Goal: Transaction & Acquisition: Purchase product/service

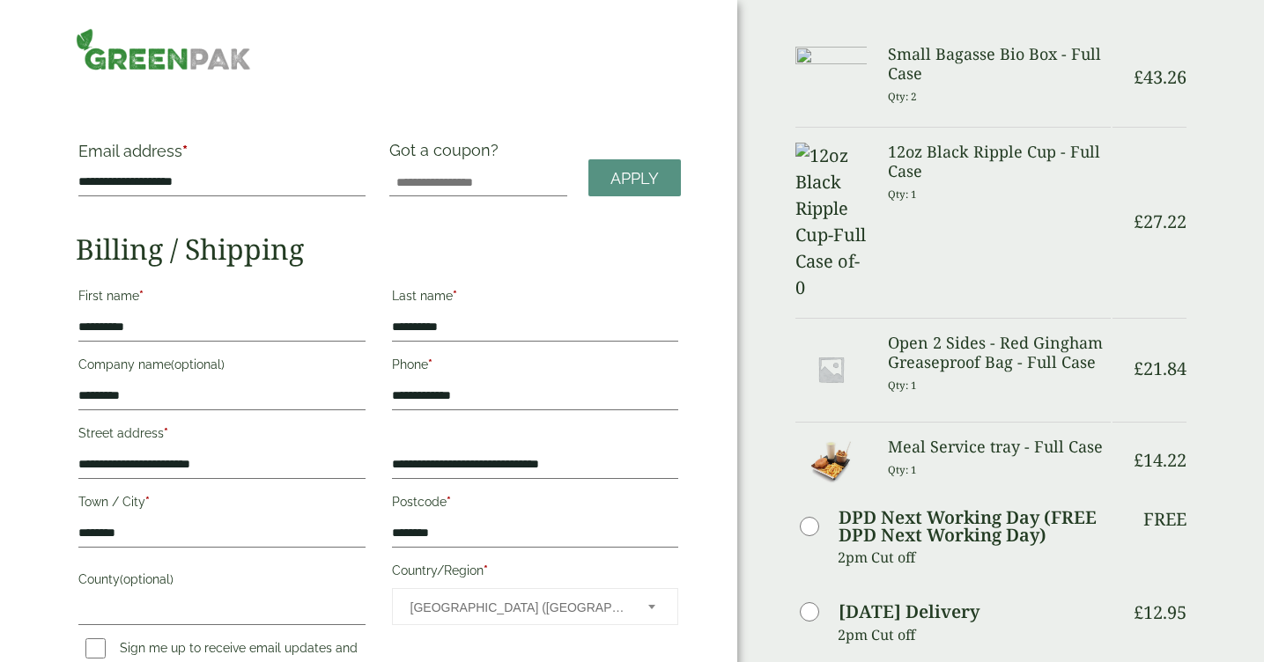
scroll to position [-1, 0]
click at [150, 56] on img at bounding box center [163, 49] width 175 height 42
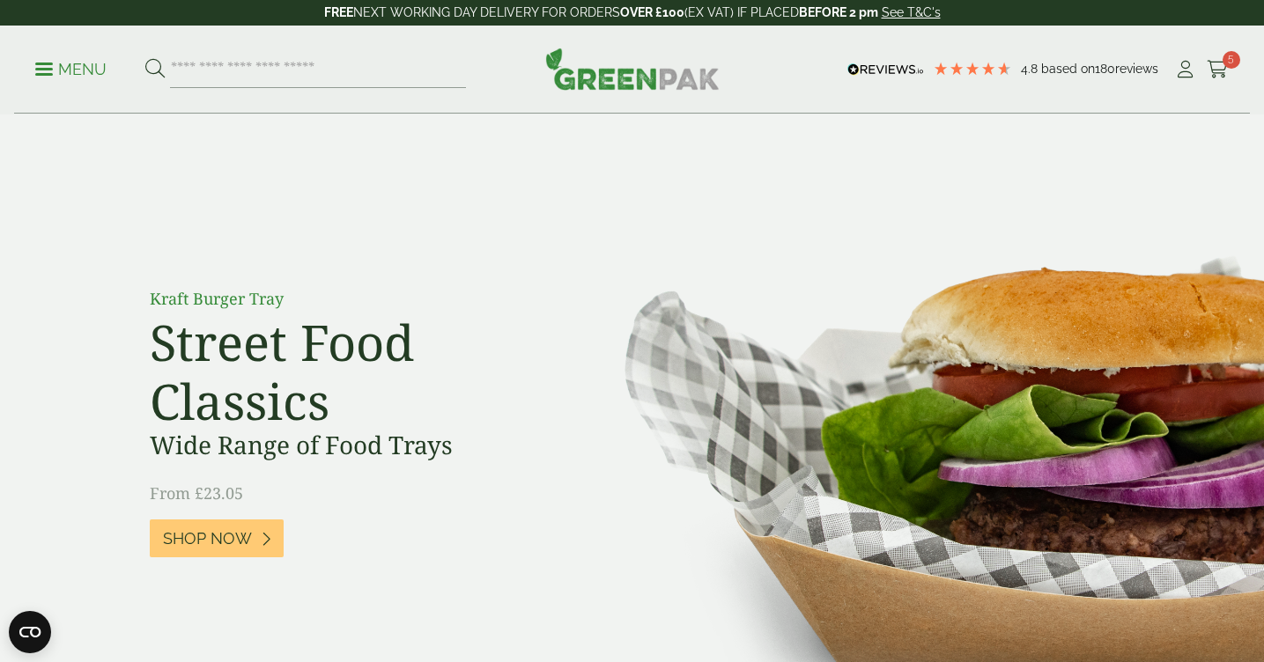
click at [78, 77] on p "Menu" at bounding box center [70, 69] width 71 height 21
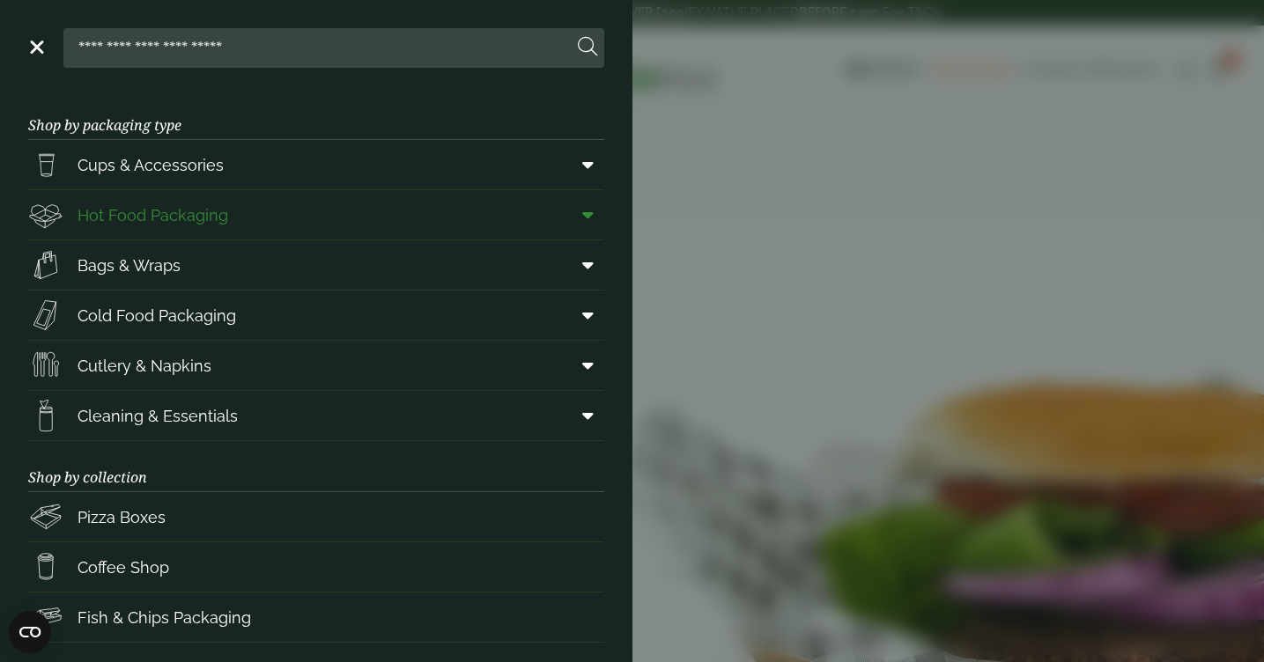
click at [127, 207] on span "Hot Food Packaging" at bounding box center [153, 216] width 151 height 24
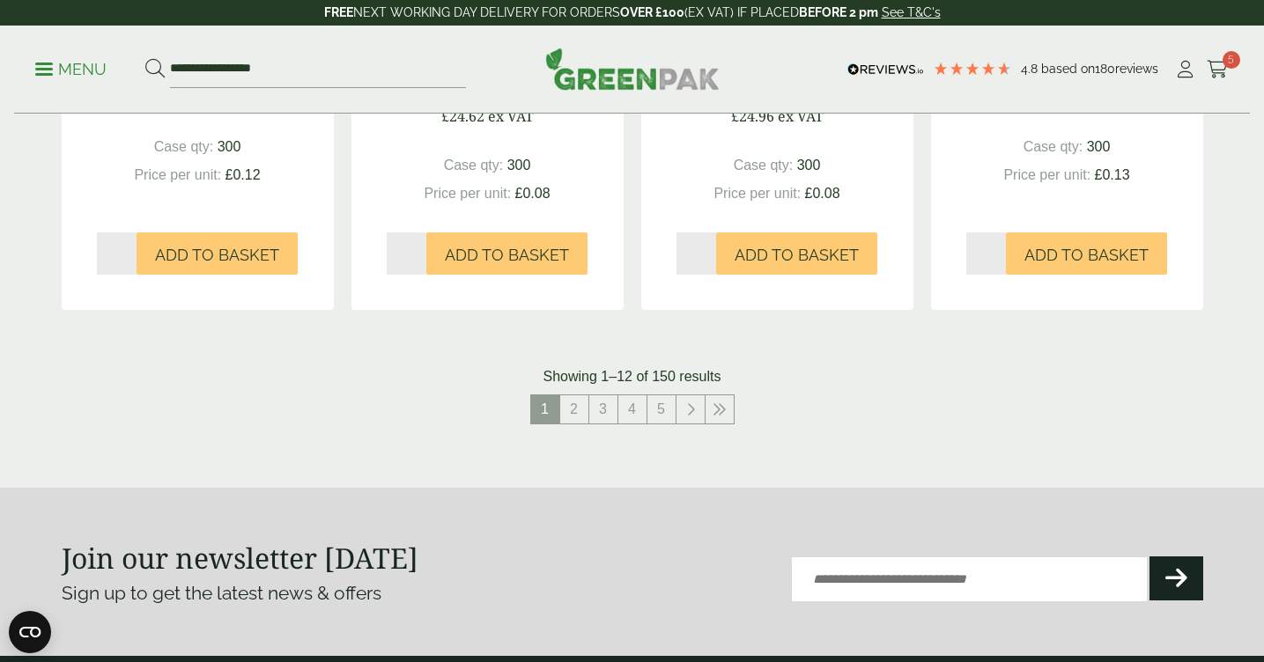
scroll to position [2031, 0]
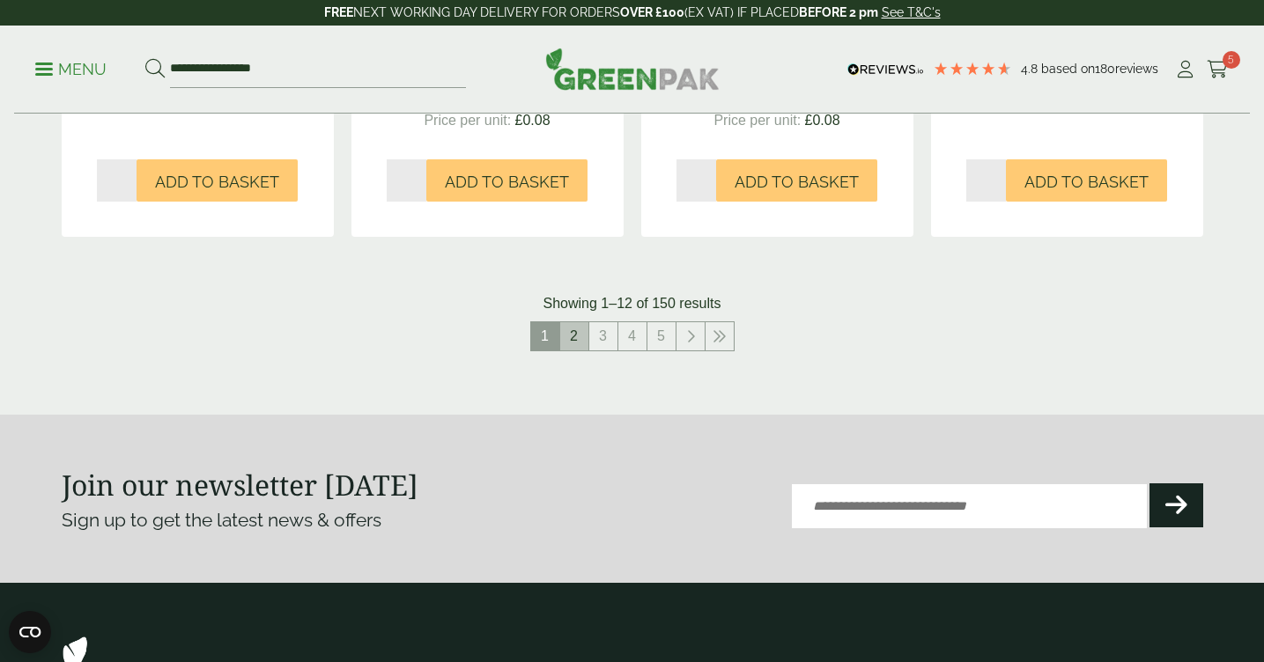
click at [576, 337] on link "2" at bounding box center [574, 336] width 28 height 28
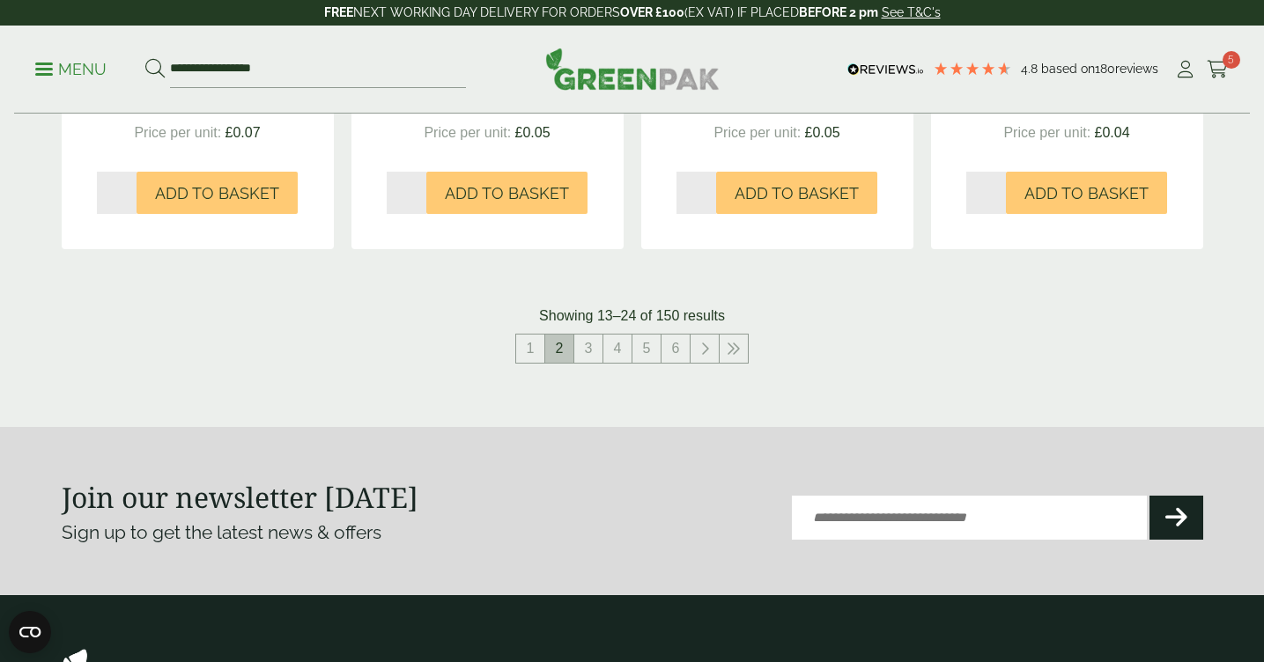
scroll to position [2053, 0]
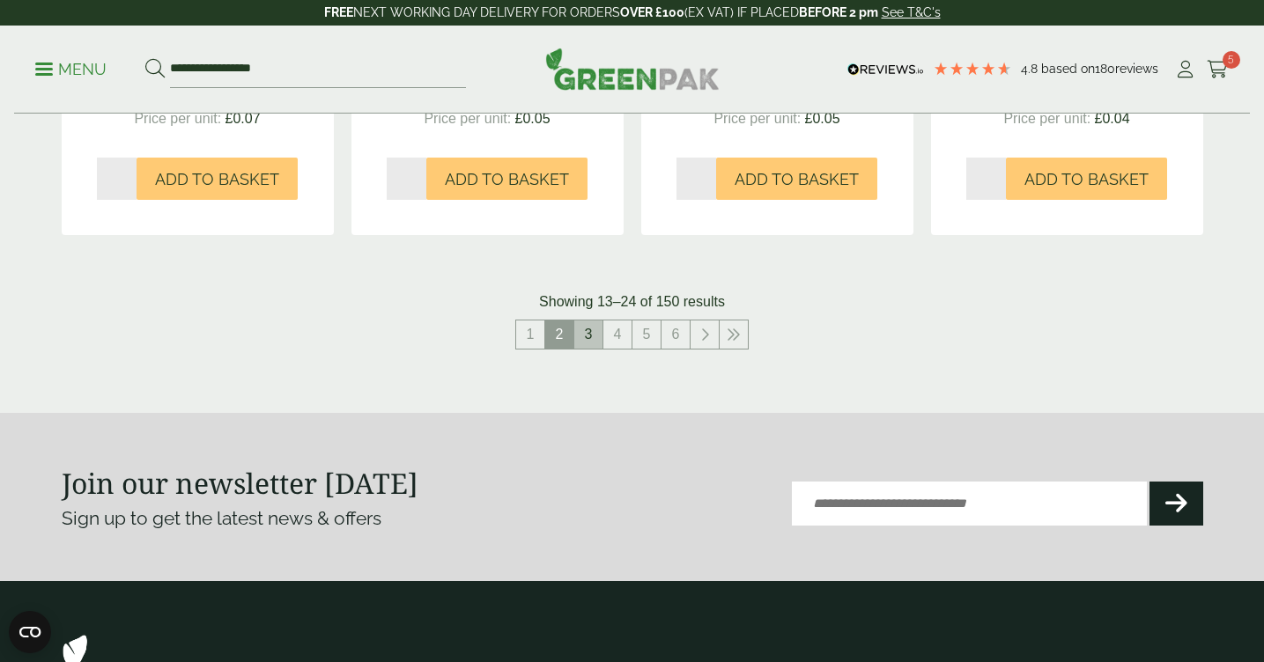
click at [596, 322] on link "3" at bounding box center [588, 335] width 28 height 28
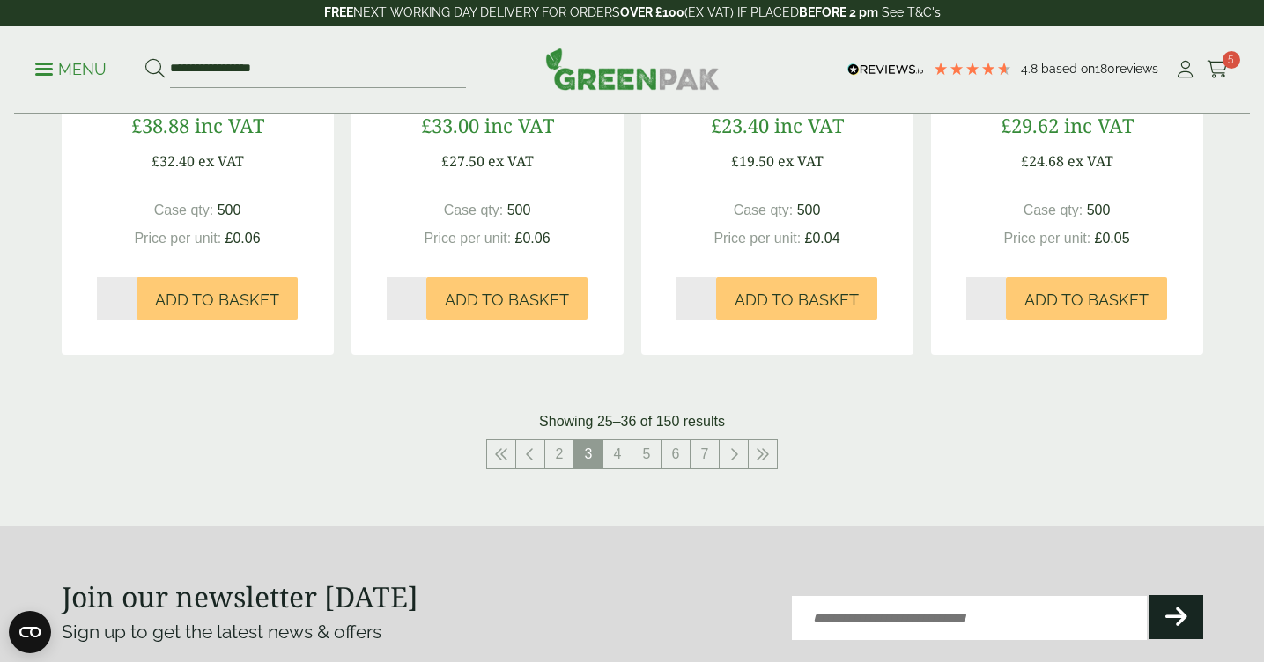
scroll to position [1950, 0]
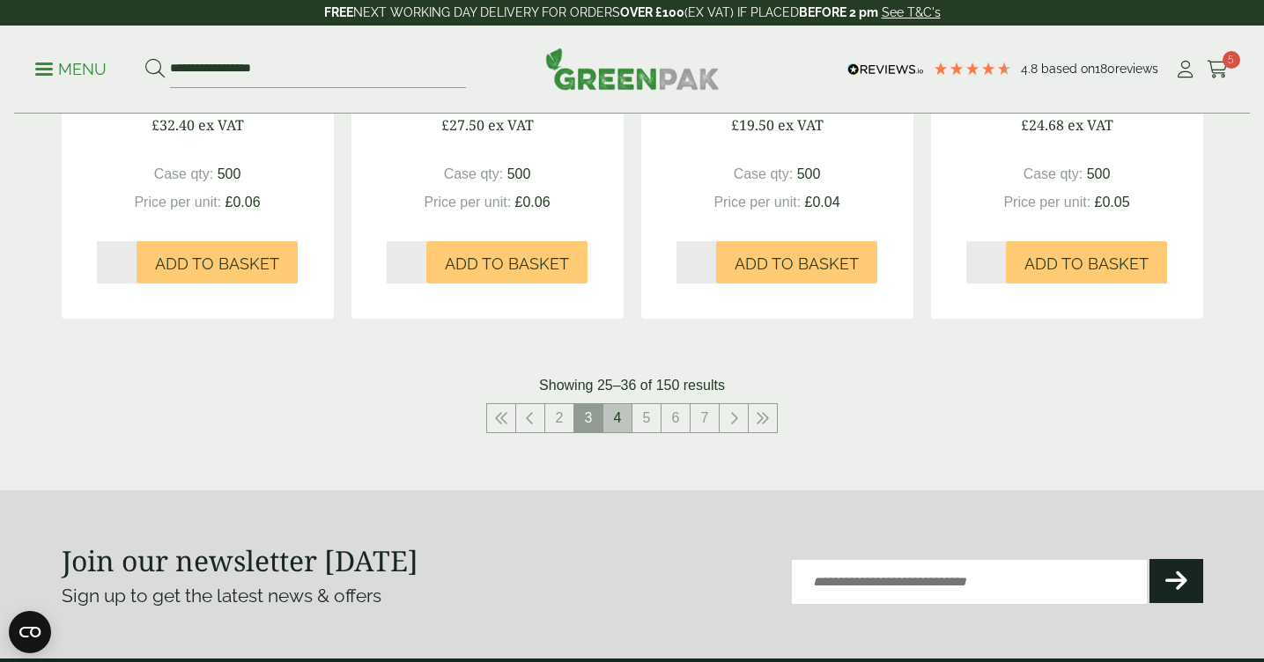
click at [617, 410] on link "4" at bounding box center [617, 418] width 28 height 28
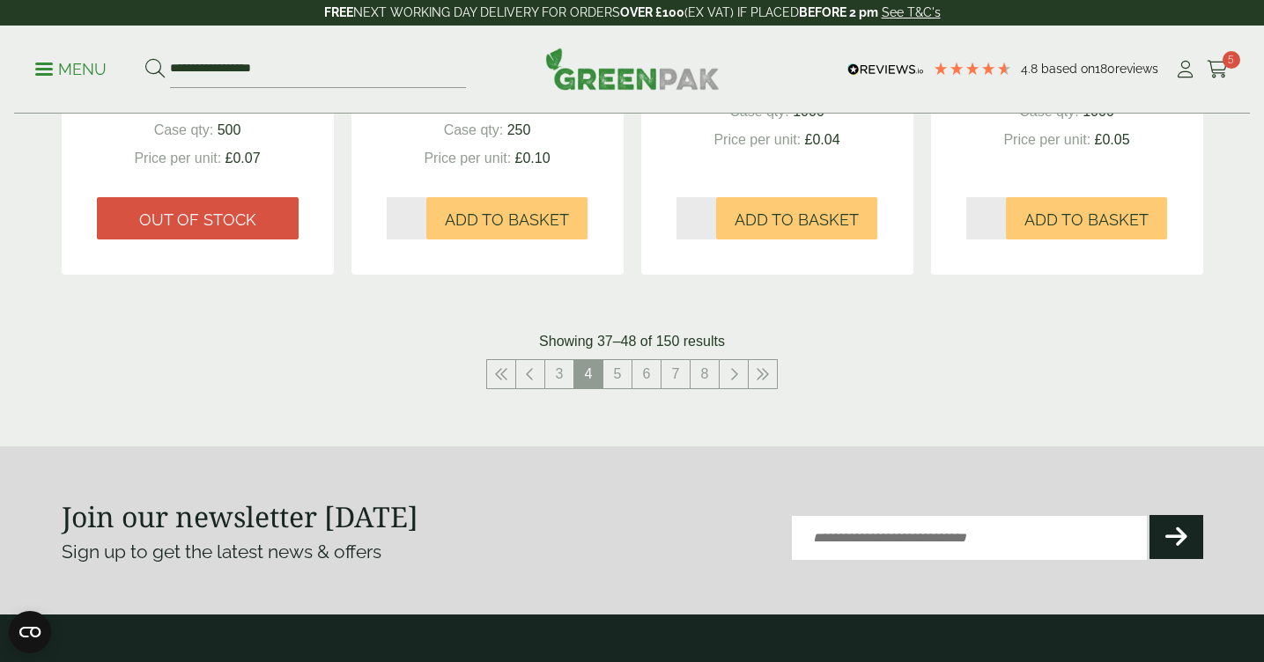
scroll to position [2007, 0]
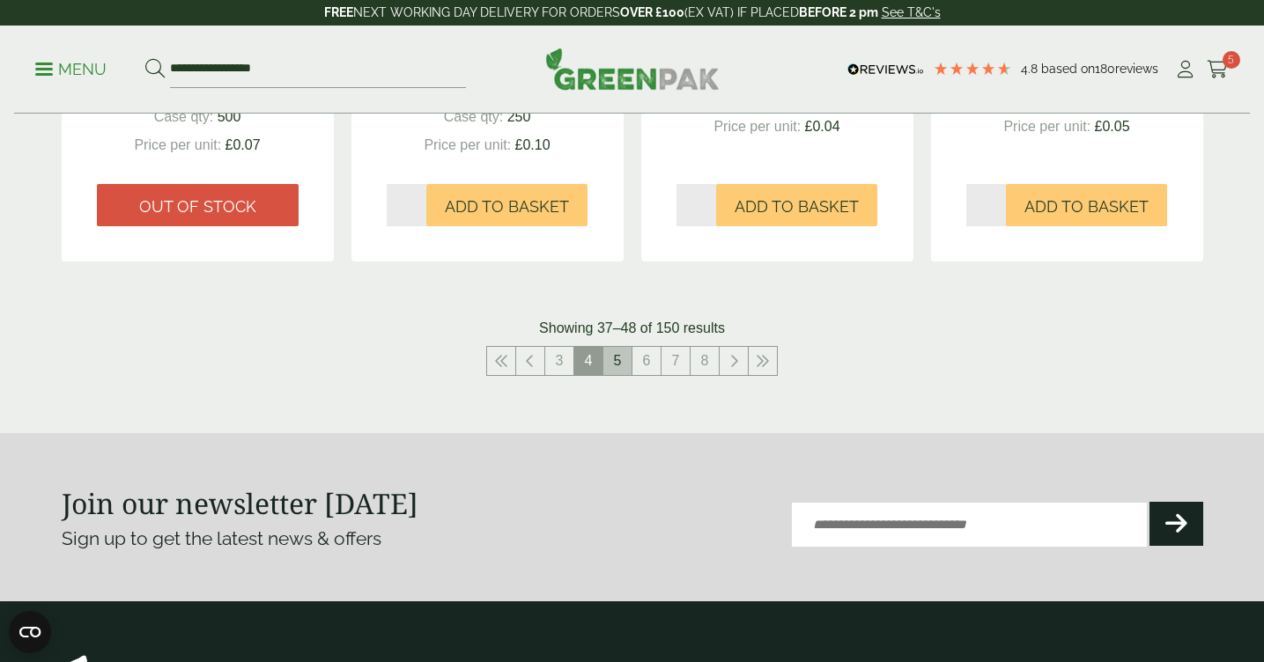
click at [614, 352] on link "5" at bounding box center [617, 361] width 28 height 28
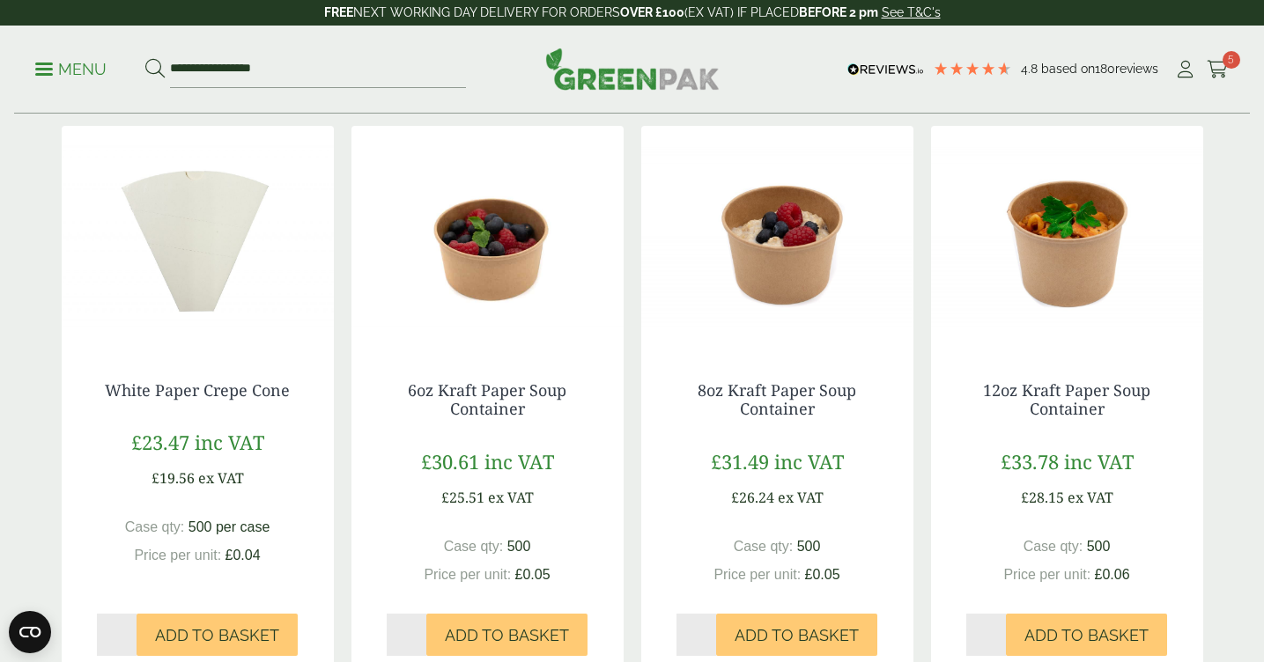
scroll to position [414, 0]
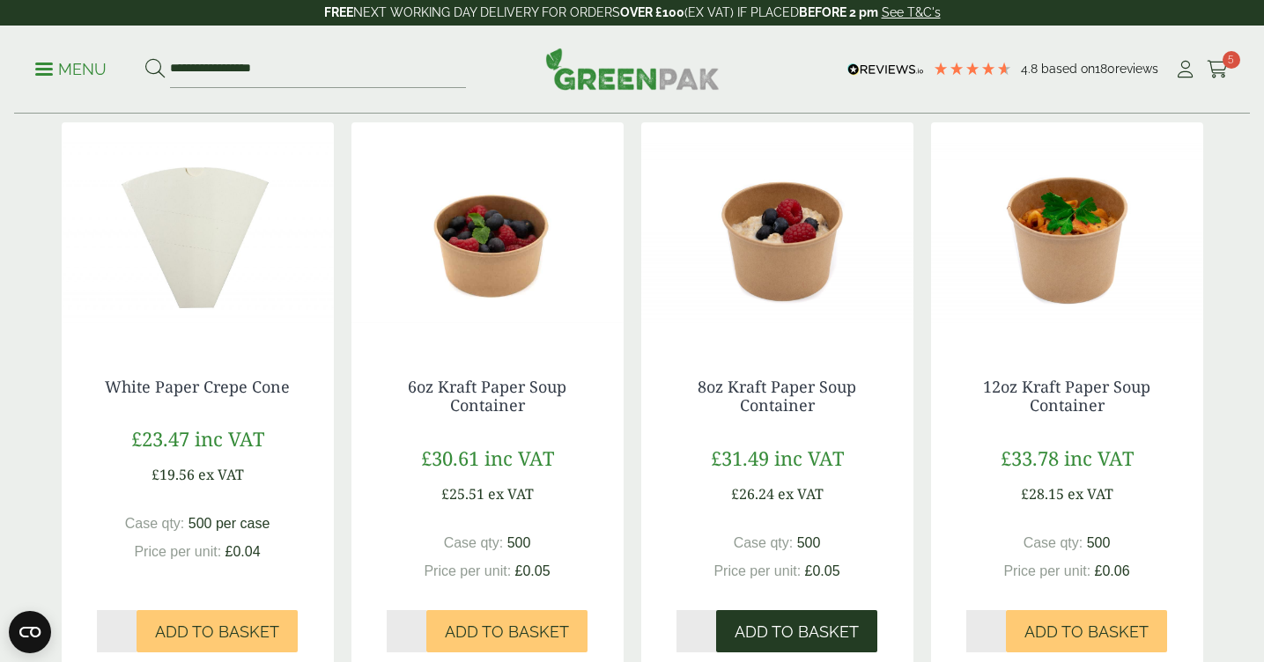
click at [773, 630] on span "Add to Basket" at bounding box center [797, 632] width 124 height 19
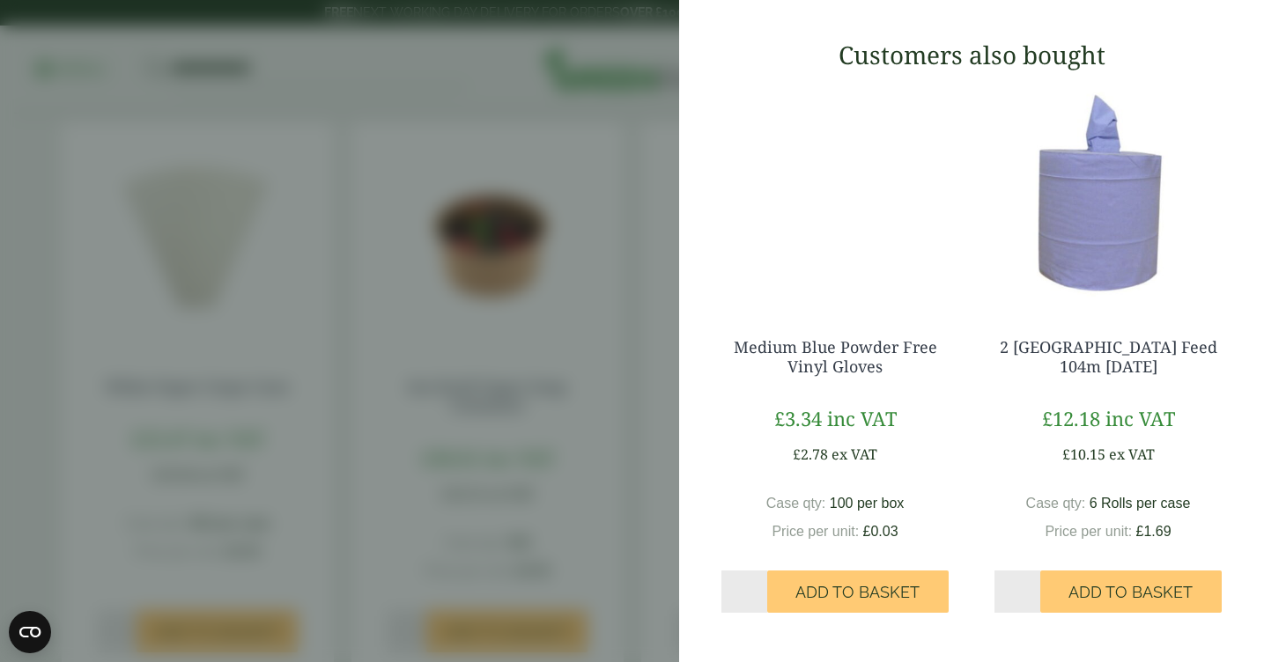
scroll to position [777, 0]
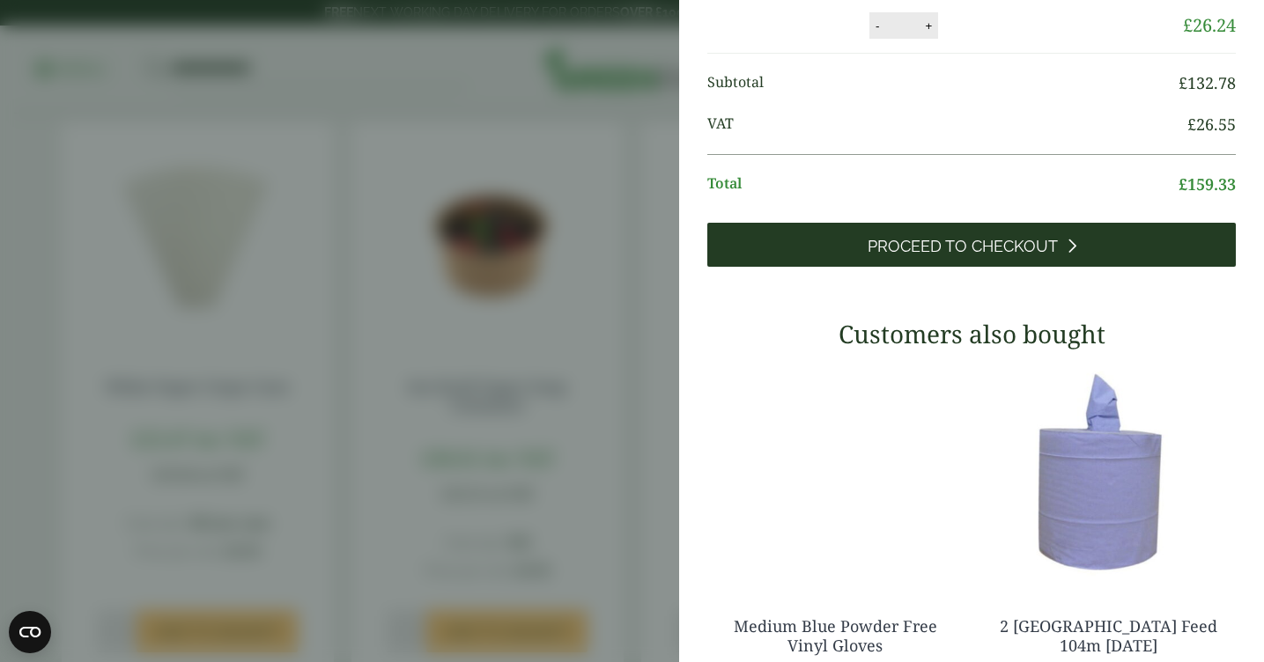
click at [945, 267] on link "Proceed to Checkout" at bounding box center [971, 245] width 529 height 44
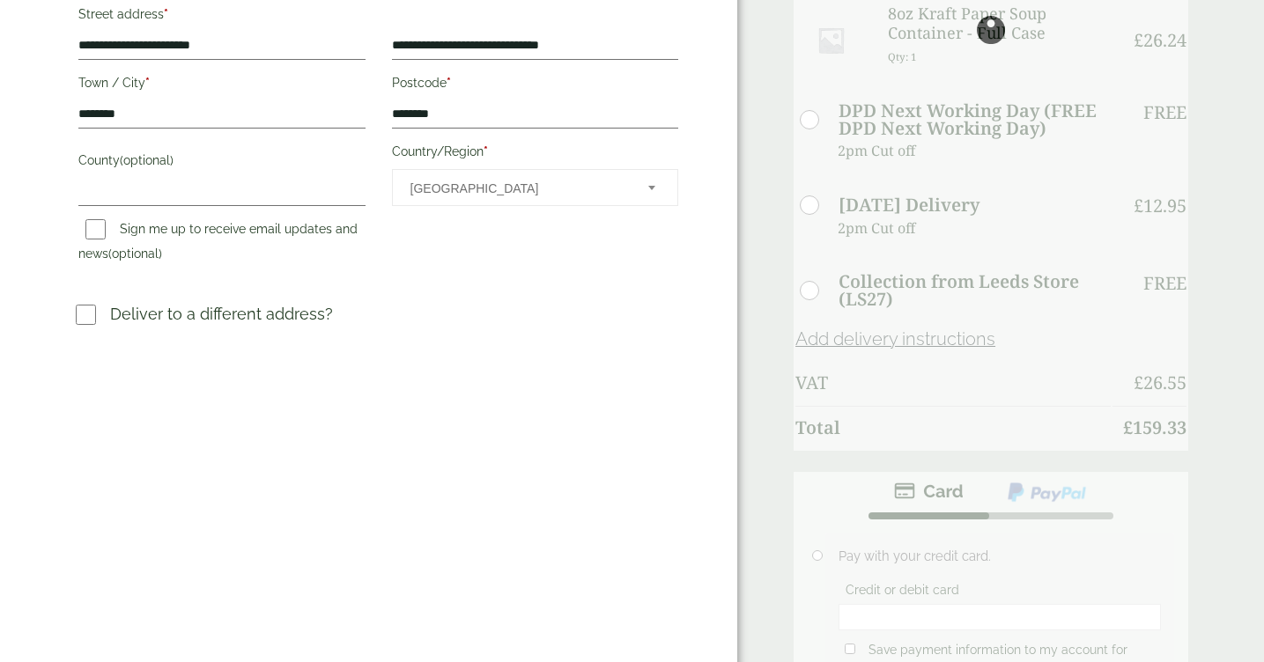
scroll to position [424, 0]
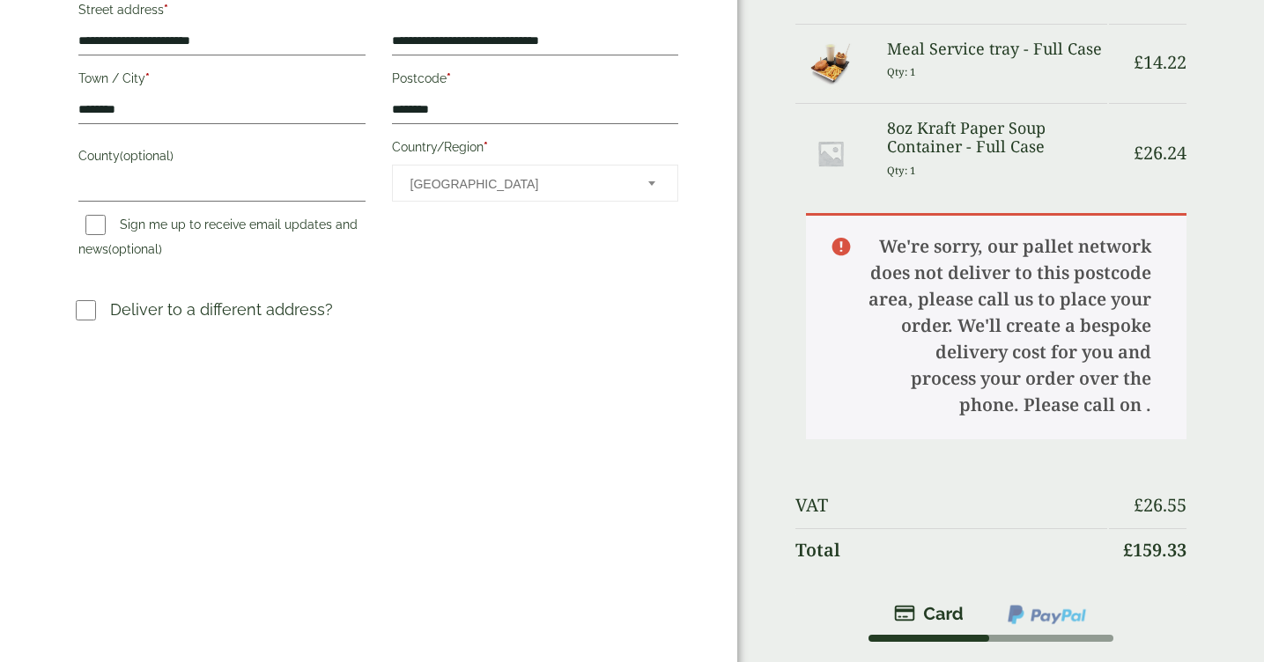
click at [629, 179] on span "[GEOGRAPHIC_DATA]" at bounding box center [535, 183] width 286 height 37
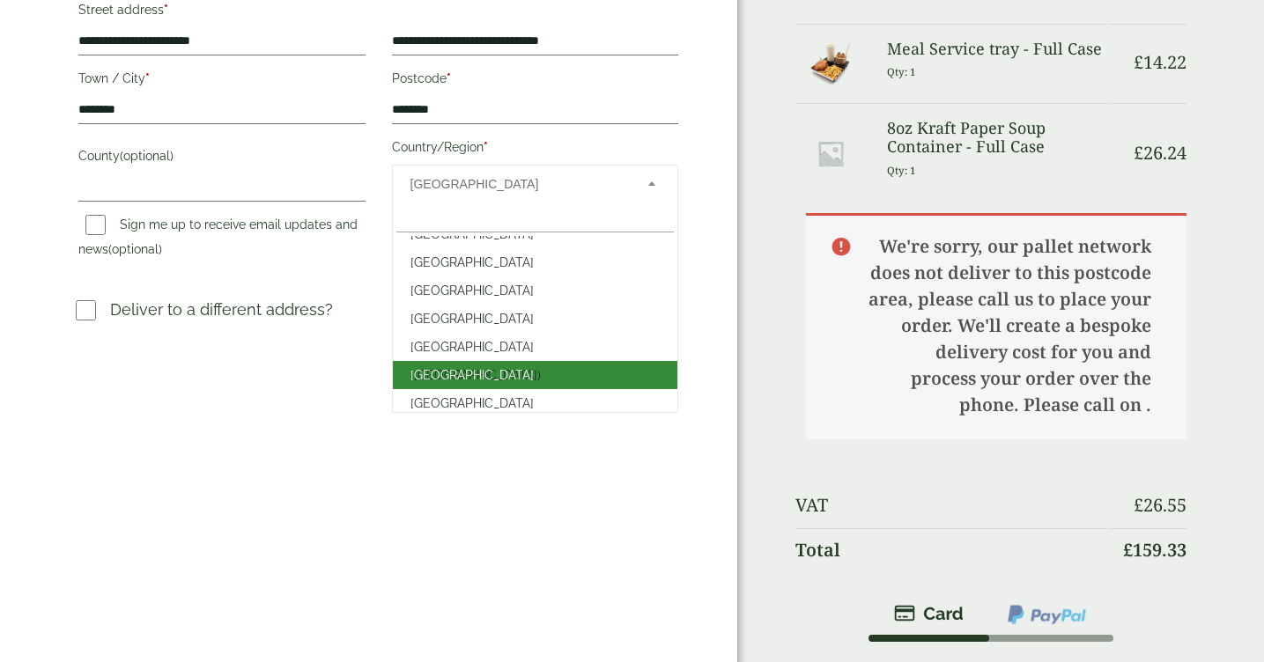
scroll to position [6468, 0]
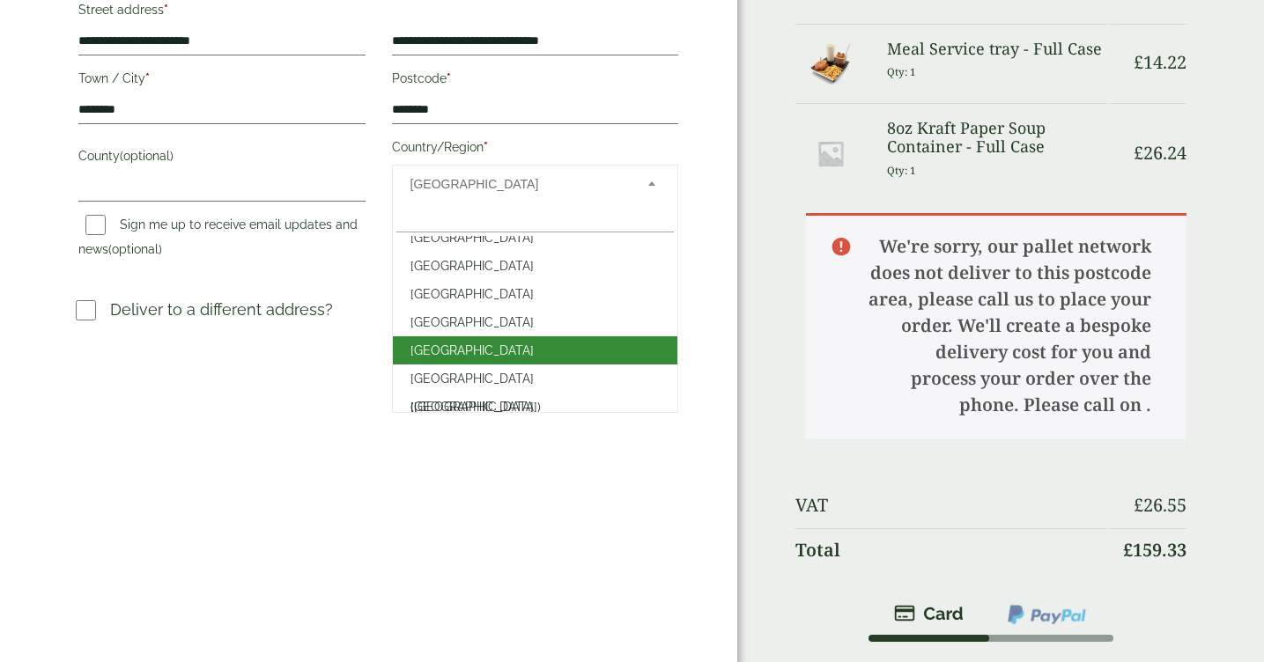
select select "**"
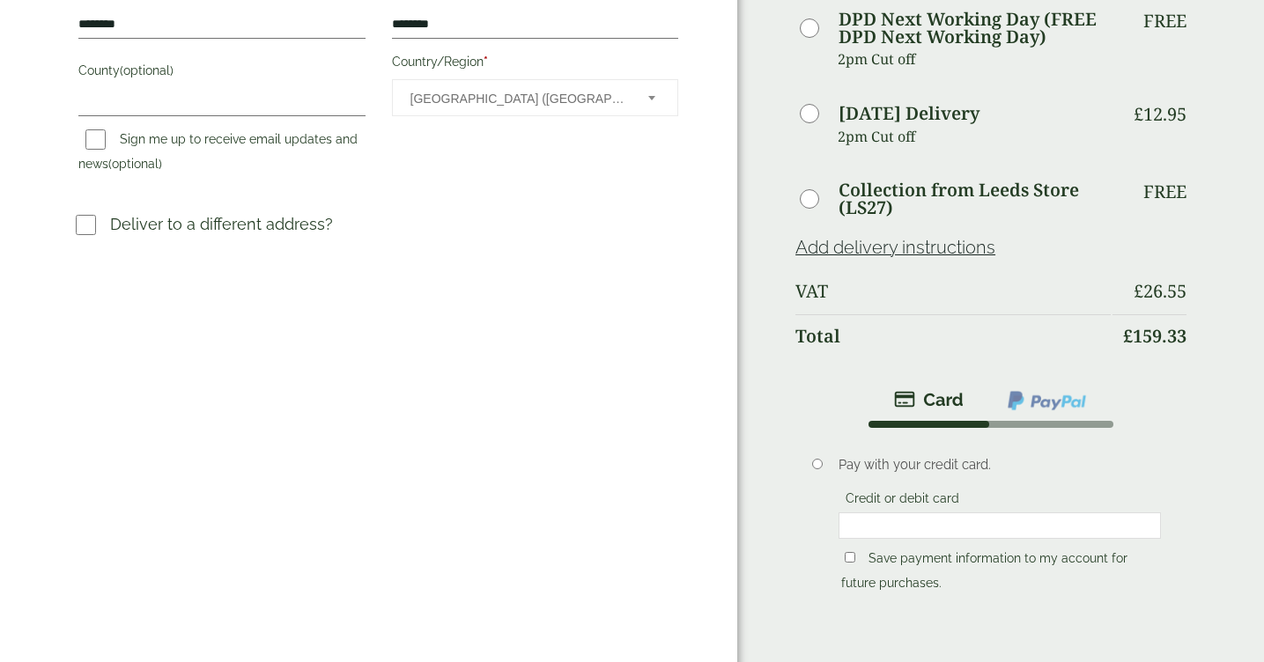
scroll to position [563, 0]
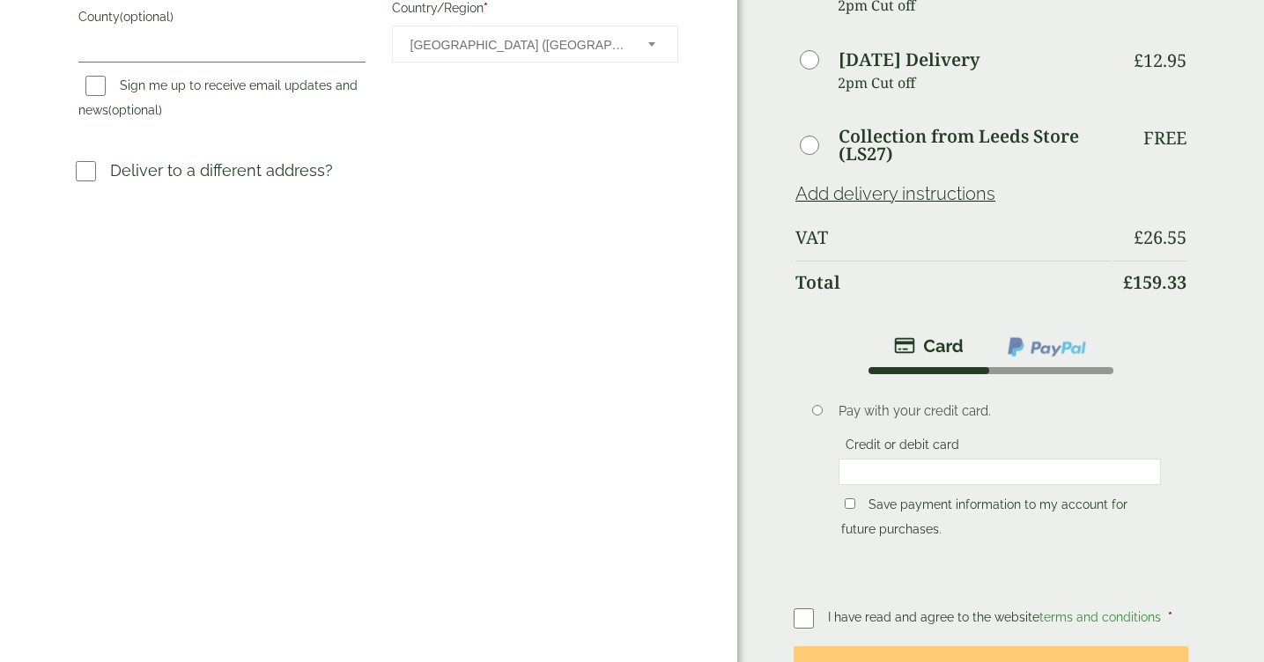
click at [1032, 351] on img at bounding box center [1047, 347] width 82 height 23
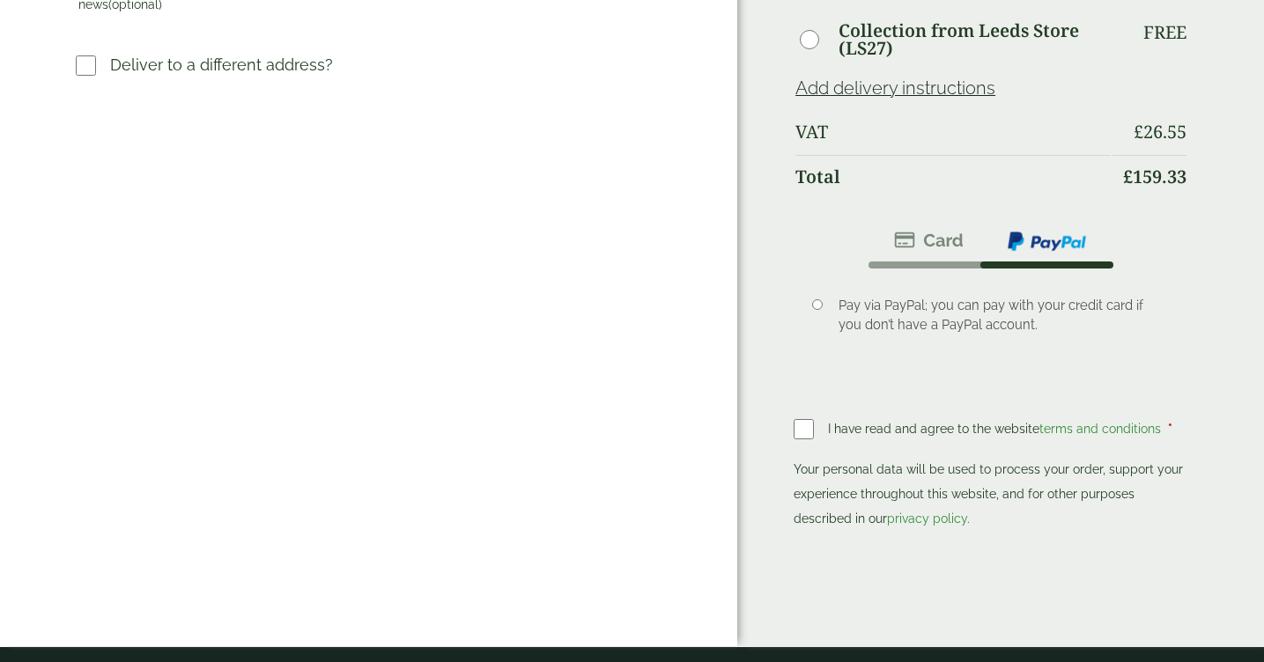
scroll to position [670, 0]
